Goal: Find specific page/section: Find specific page/section

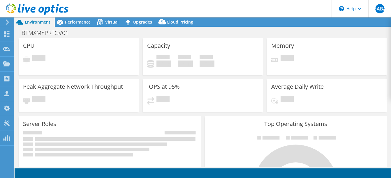
click at [338, 32] on div "BTMXMYPRTGV01 Print" at bounding box center [203, 32] width 376 height 11
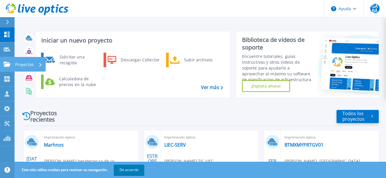
click at [10, 64] on icon at bounding box center [6, 64] width 7 height 5
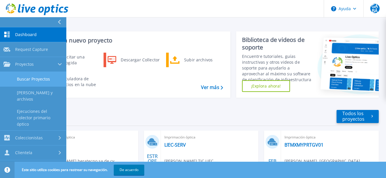
click at [32, 77] on link "Buscar Proyectos" at bounding box center [33, 79] width 66 height 15
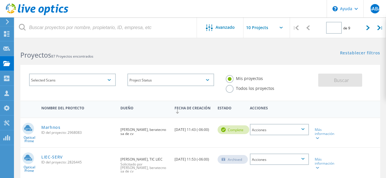
type input "1"
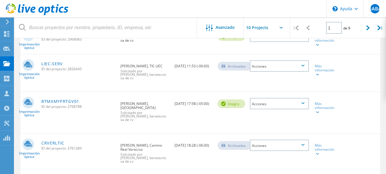
scroll to position [95, 0]
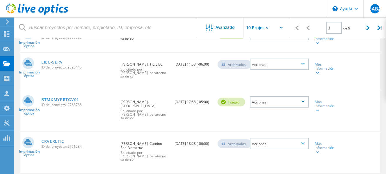
click at [304, 102] on icon at bounding box center [303, 101] width 3 height 2
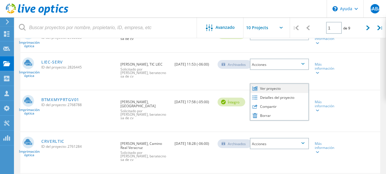
click at [283, 92] on div "Ver proyecto" at bounding box center [280, 88] width 58 height 9
